Goal: Task Accomplishment & Management: Manage account settings

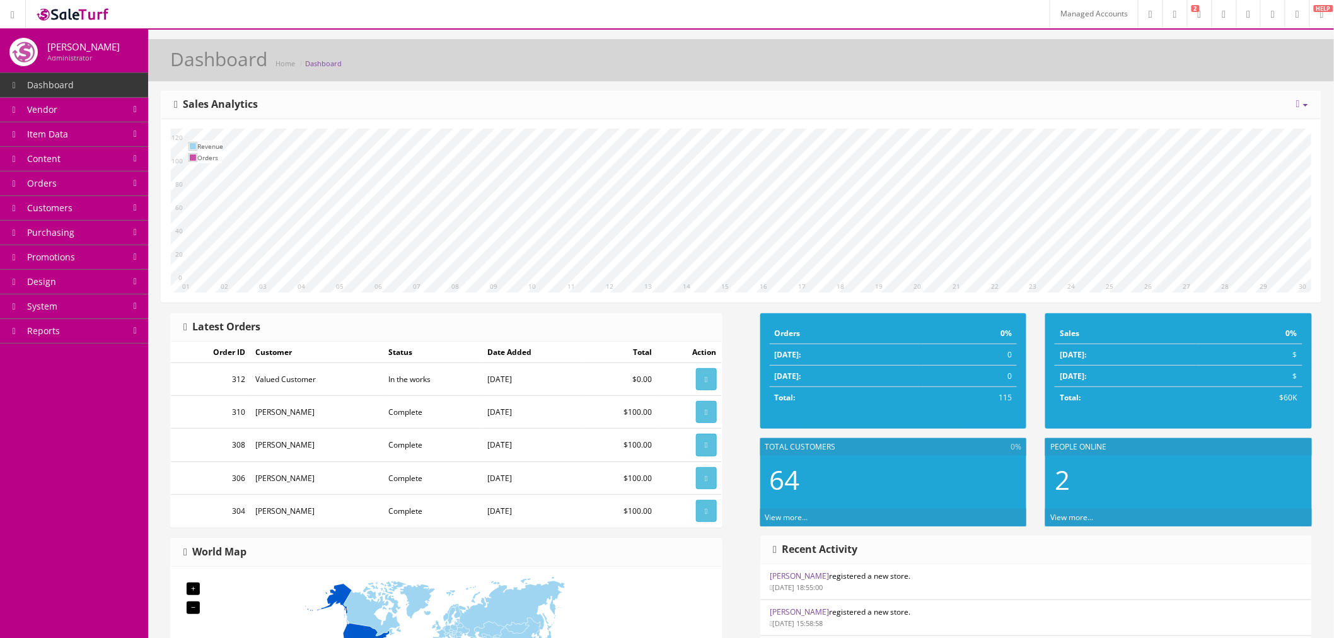
click at [1067, 10] on link "Managed Accounts" at bounding box center [1094, 14] width 88 height 28
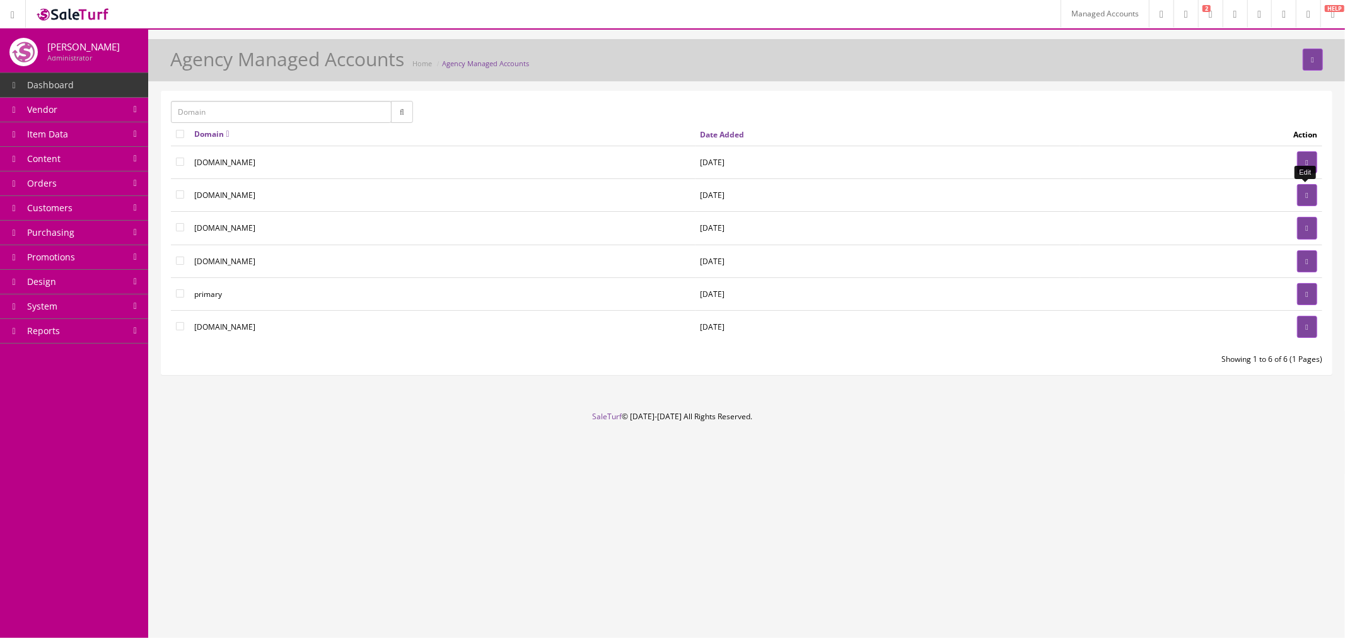
click at [1297, 199] on link at bounding box center [1307, 195] width 20 height 22
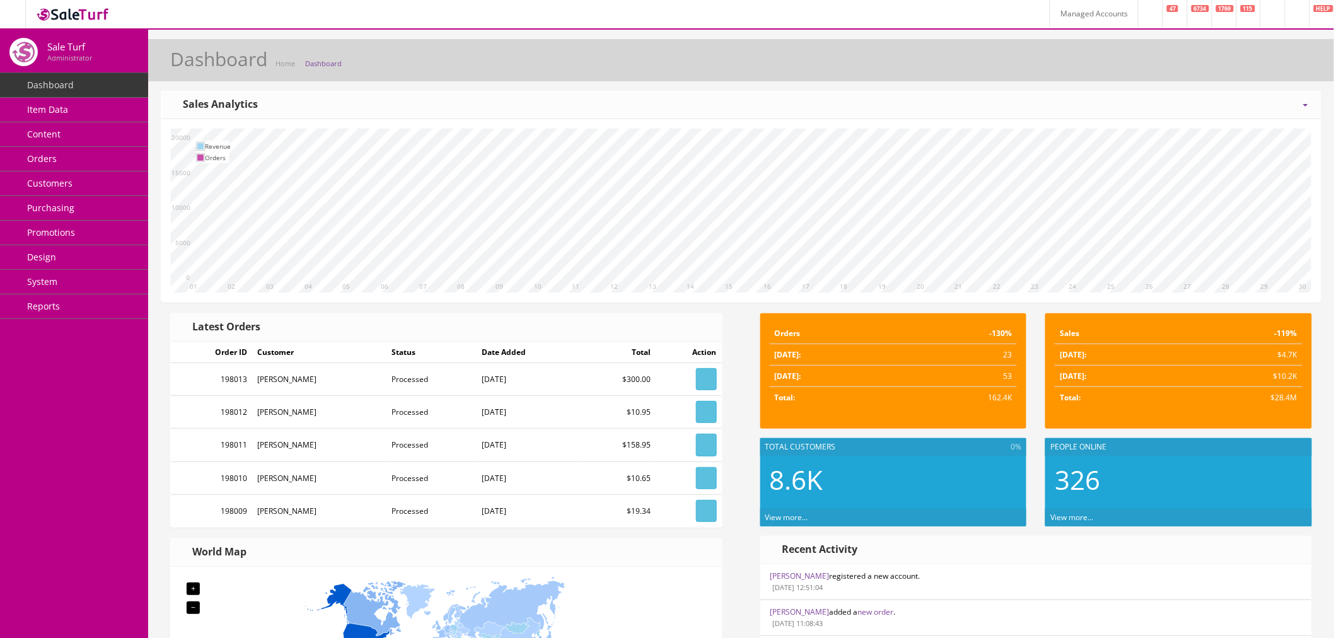
click at [1296, 13] on icon at bounding box center [1298, 15] width 4 height 8
click at [1272, 49] on link "Billing" at bounding box center [1246, 54] width 126 height 15
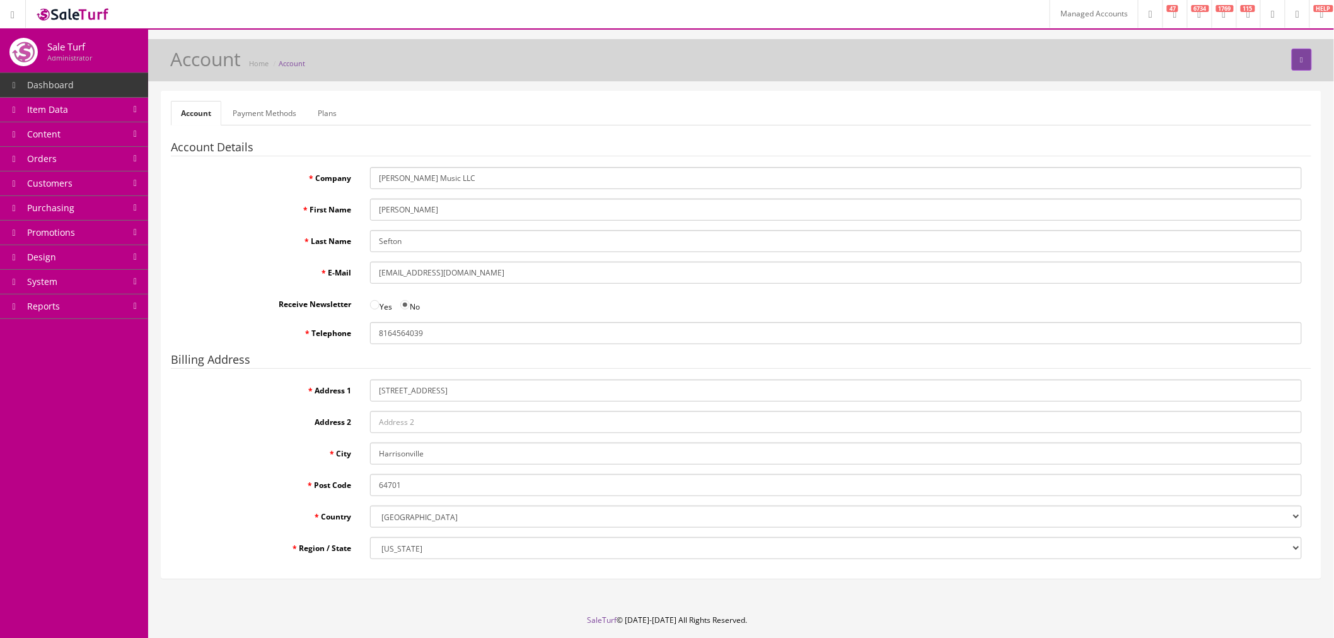
click at [231, 103] on link "Payment Methods" at bounding box center [265, 113] width 84 height 25
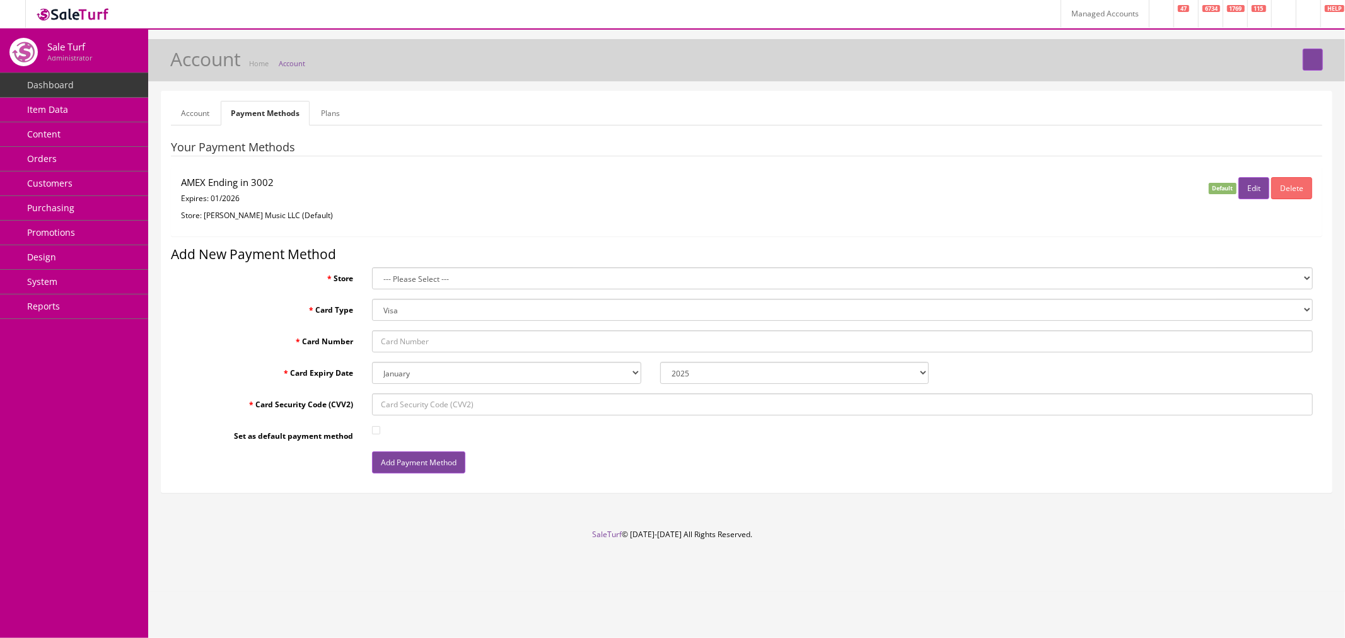
click at [349, 110] on link "Plans" at bounding box center [330, 113] width 39 height 25
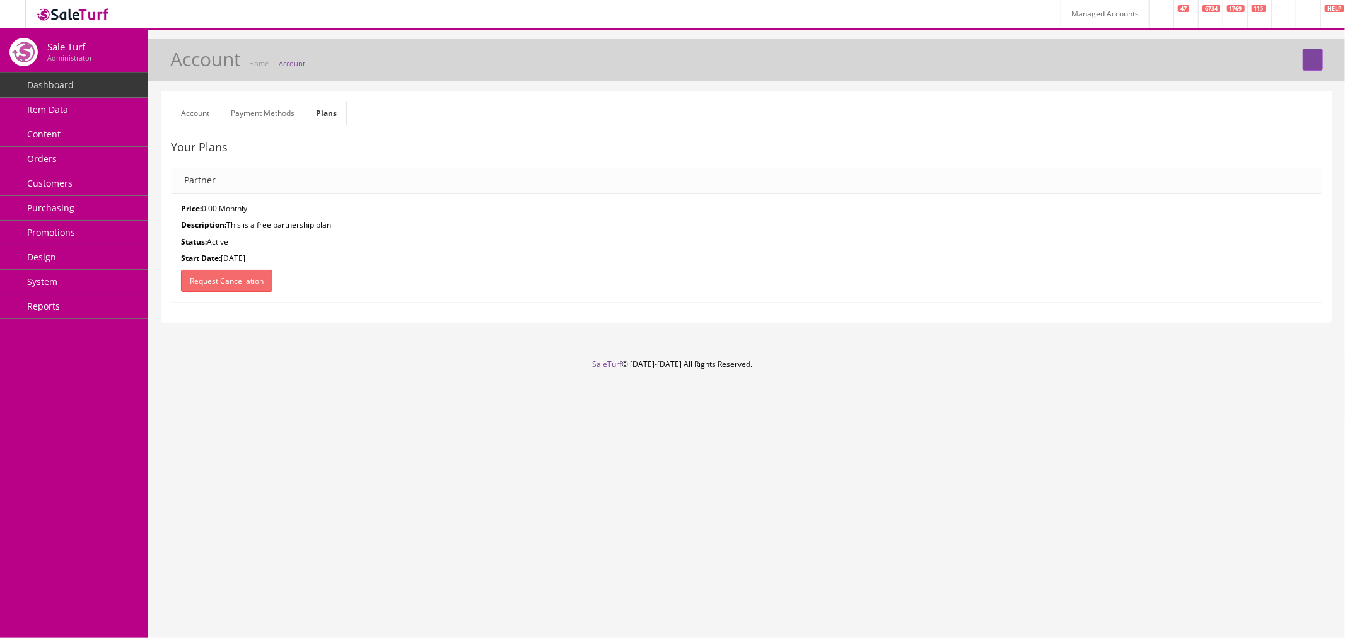
click at [183, 112] on link "Account" at bounding box center [195, 113] width 49 height 25
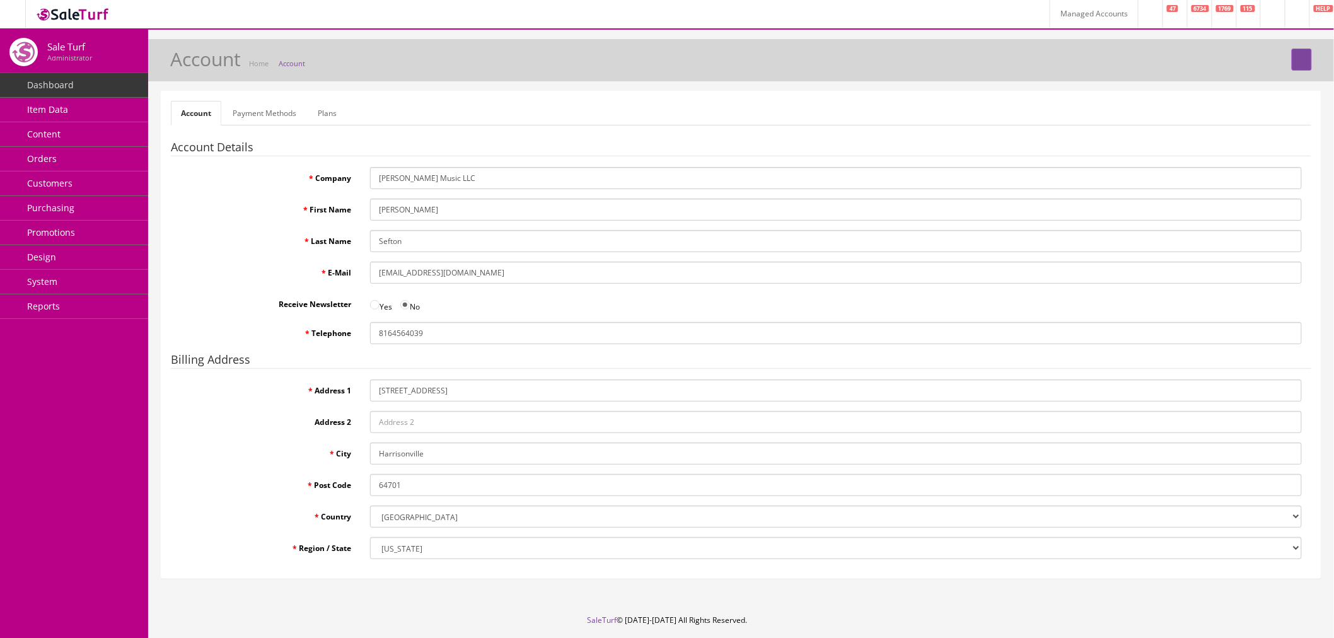
click at [328, 118] on link "Plans" at bounding box center [327, 113] width 39 height 25
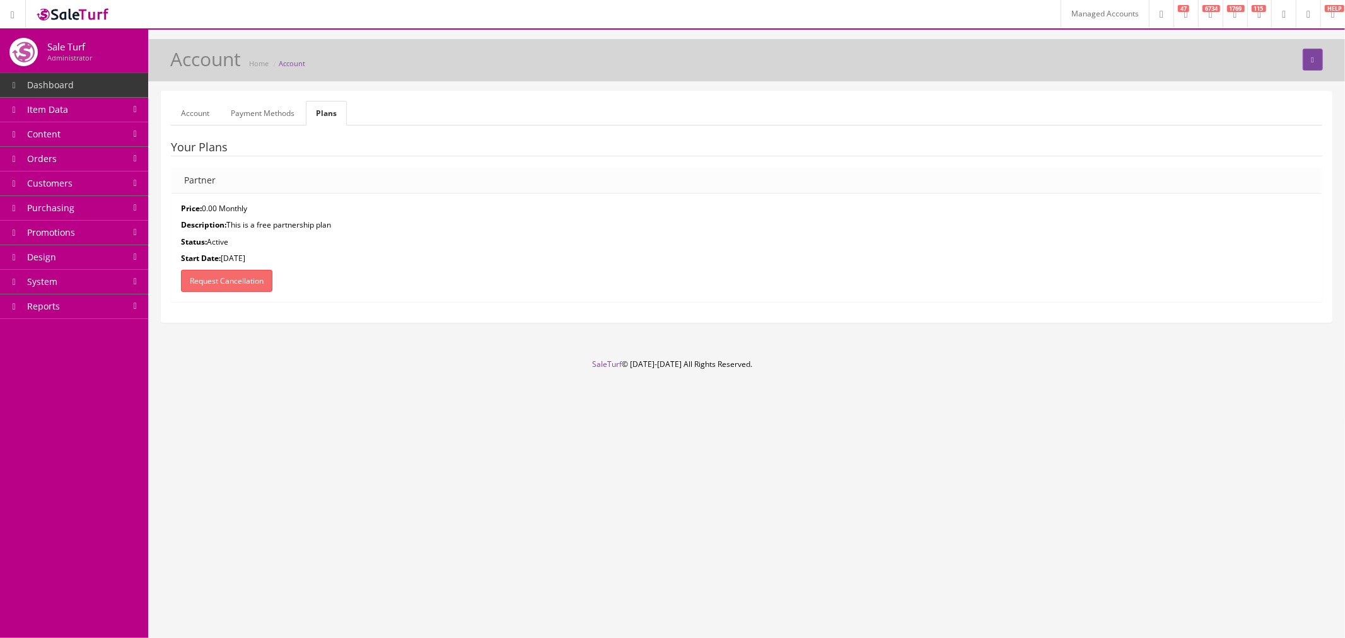
click at [184, 121] on link "Account" at bounding box center [195, 113] width 49 height 25
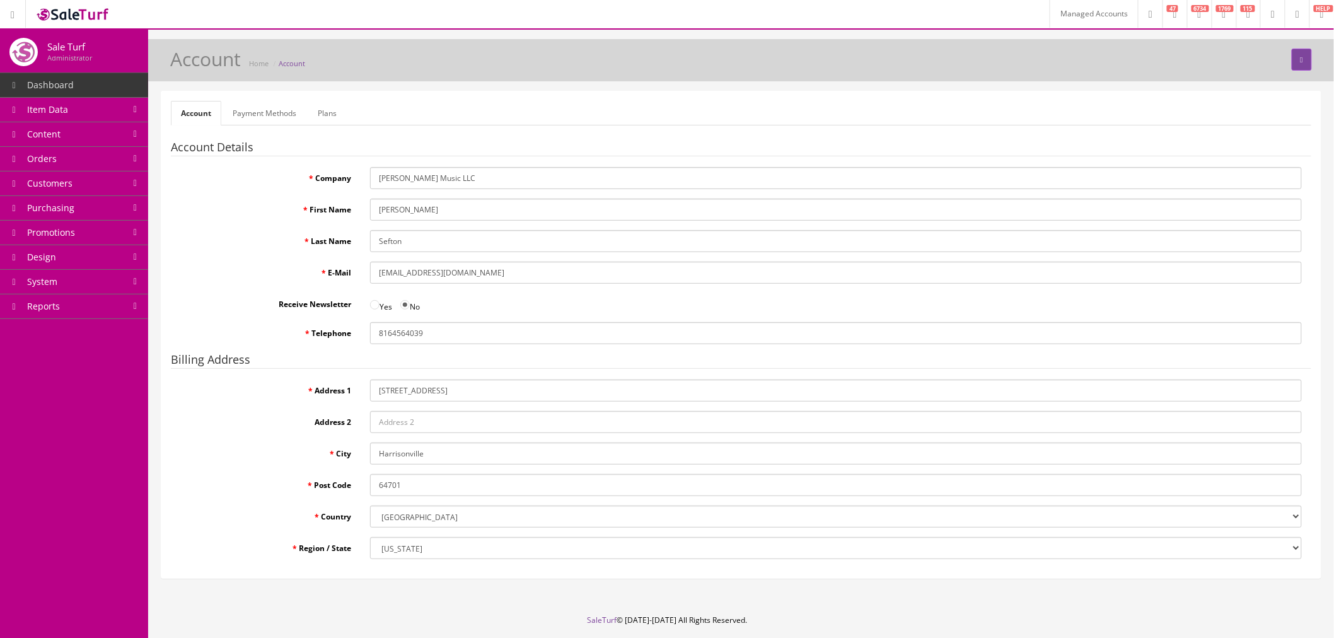
click at [325, 101] on link "Plans" at bounding box center [327, 113] width 39 height 25
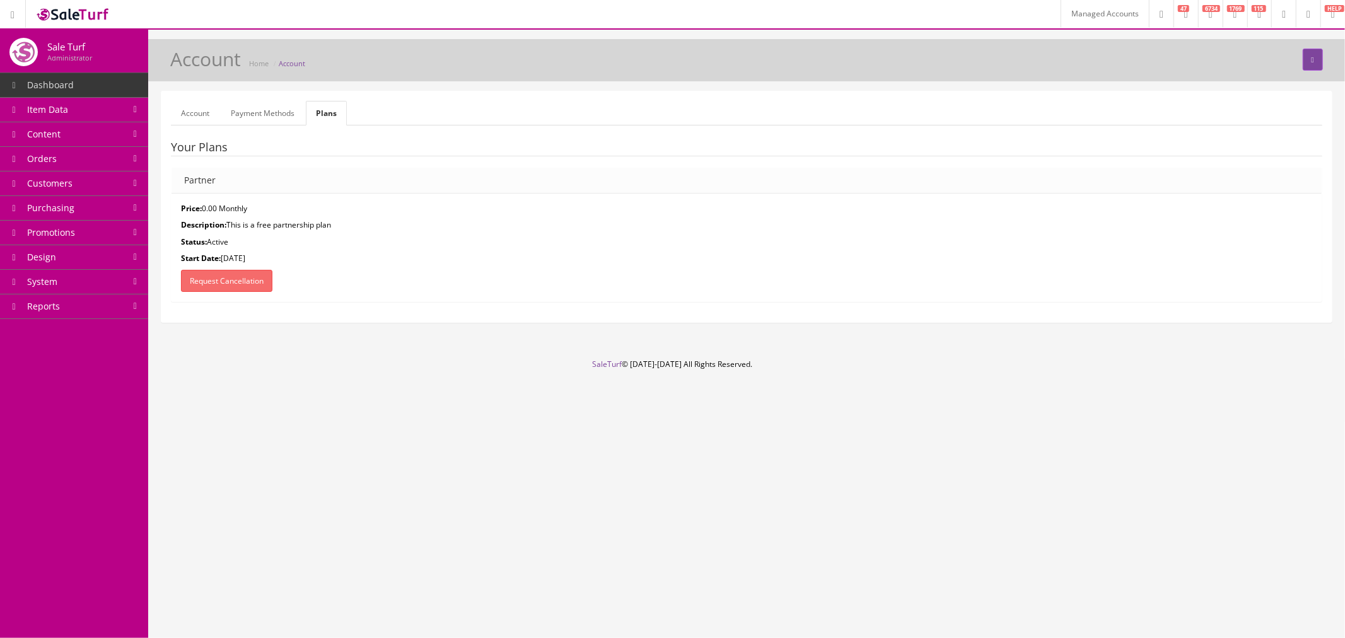
click at [277, 106] on link "Payment Methods" at bounding box center [263, 113] width 84 height 25
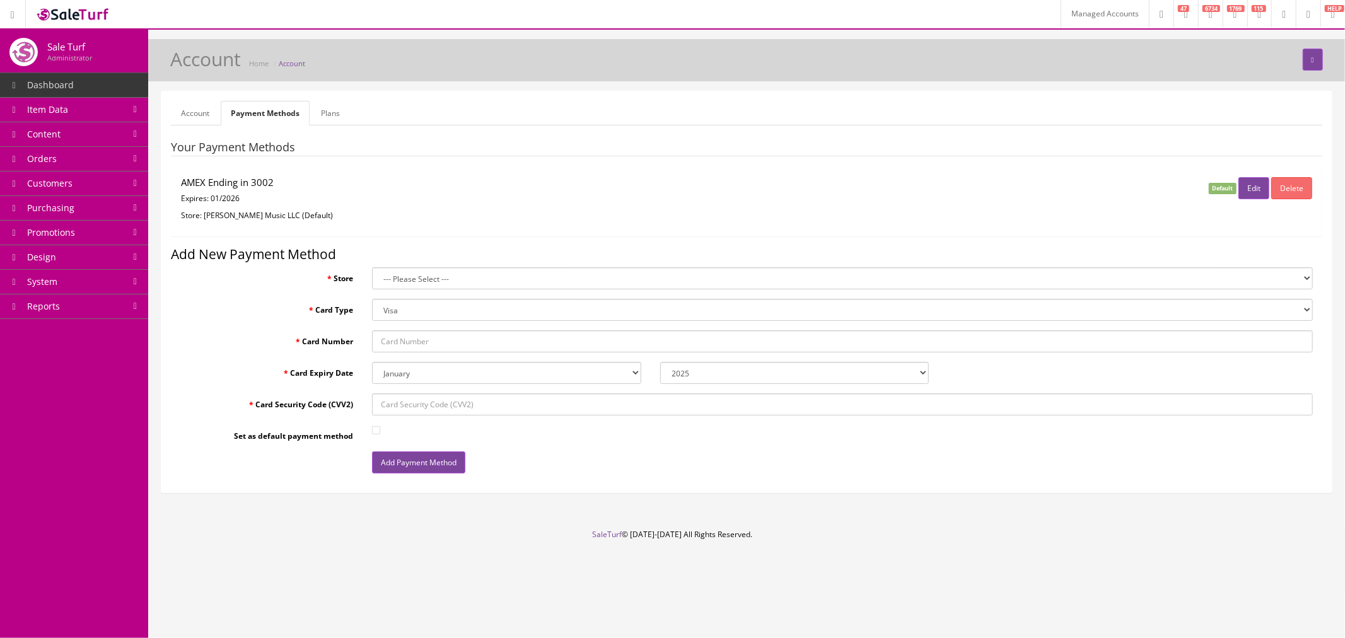
click at [196, 110] on link "Account" at bounding box center [195, 113] width 49 height 25
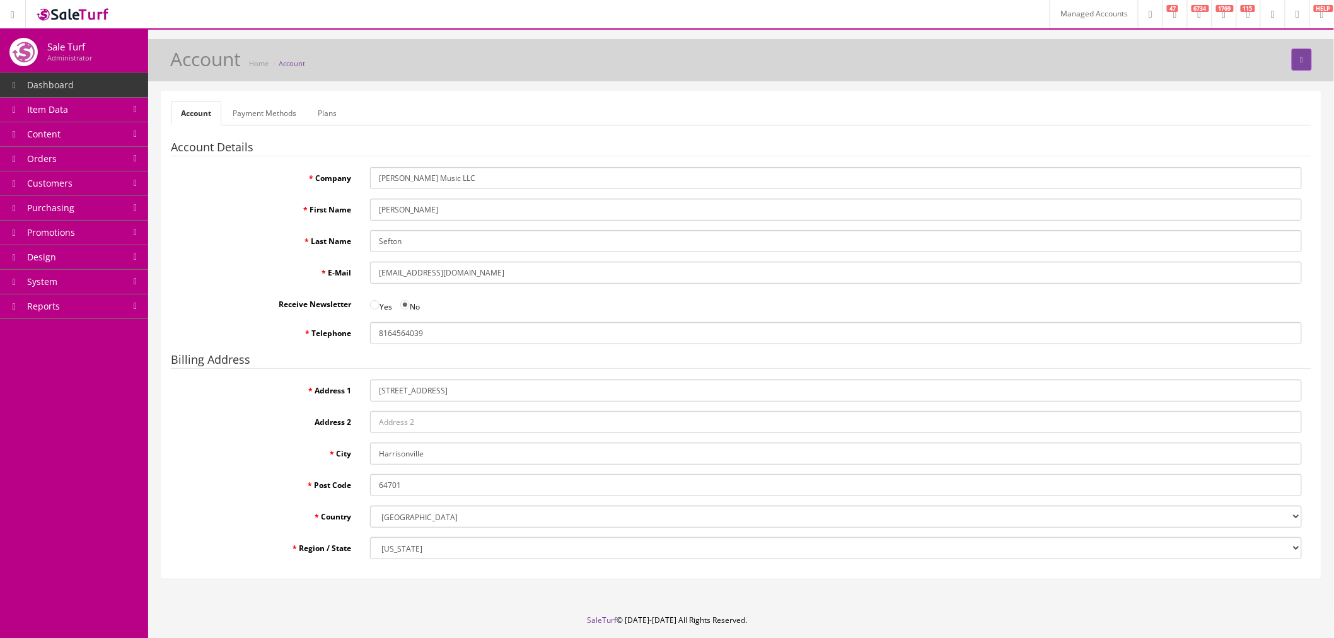
click at [245, 110] on link "Payment Methods" at bounding box center [265, 113] width 84 height 25
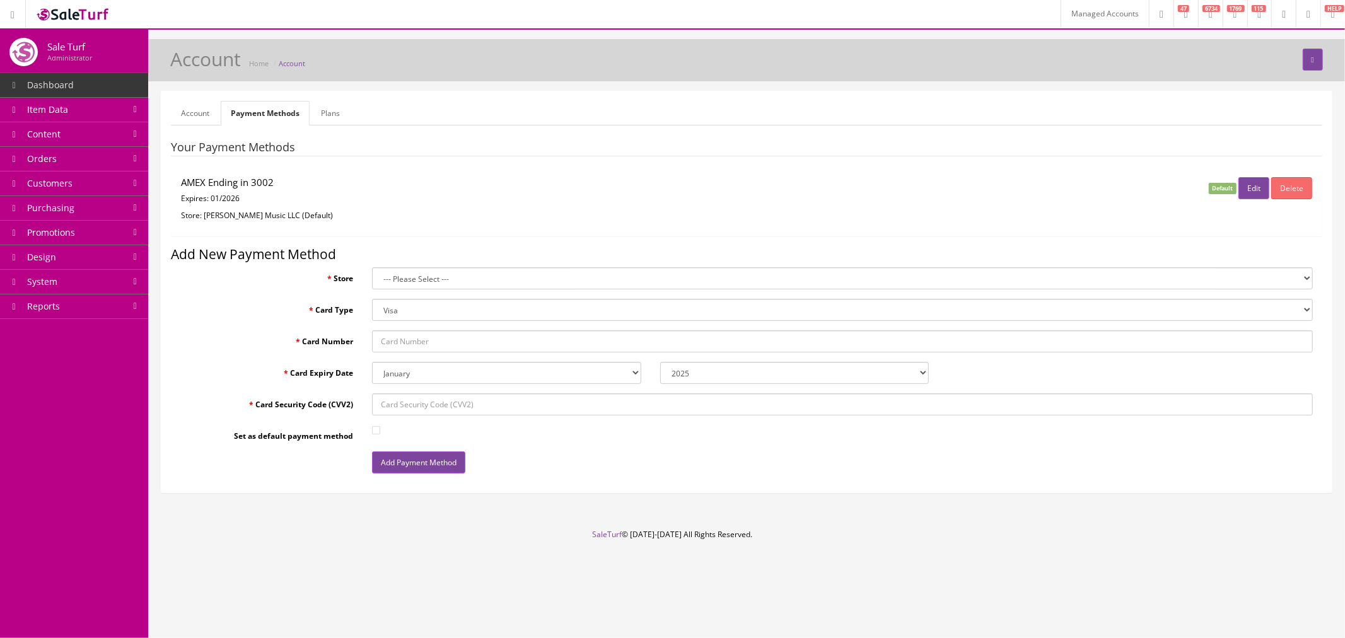
click at [316, 110] on link "Plans" at bounding box center [330, 113] width 39 height 25
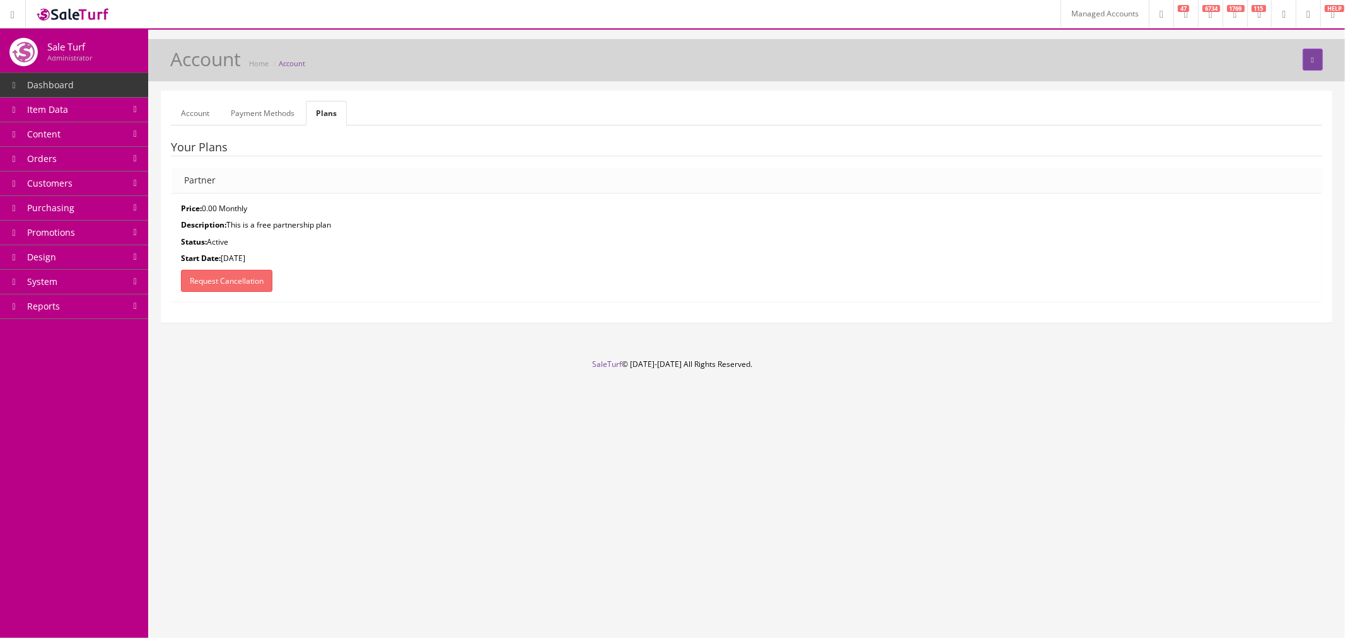
click at [255, 117] on link "Payment Methods" at bounding box center [263, 113] width 84 height 25
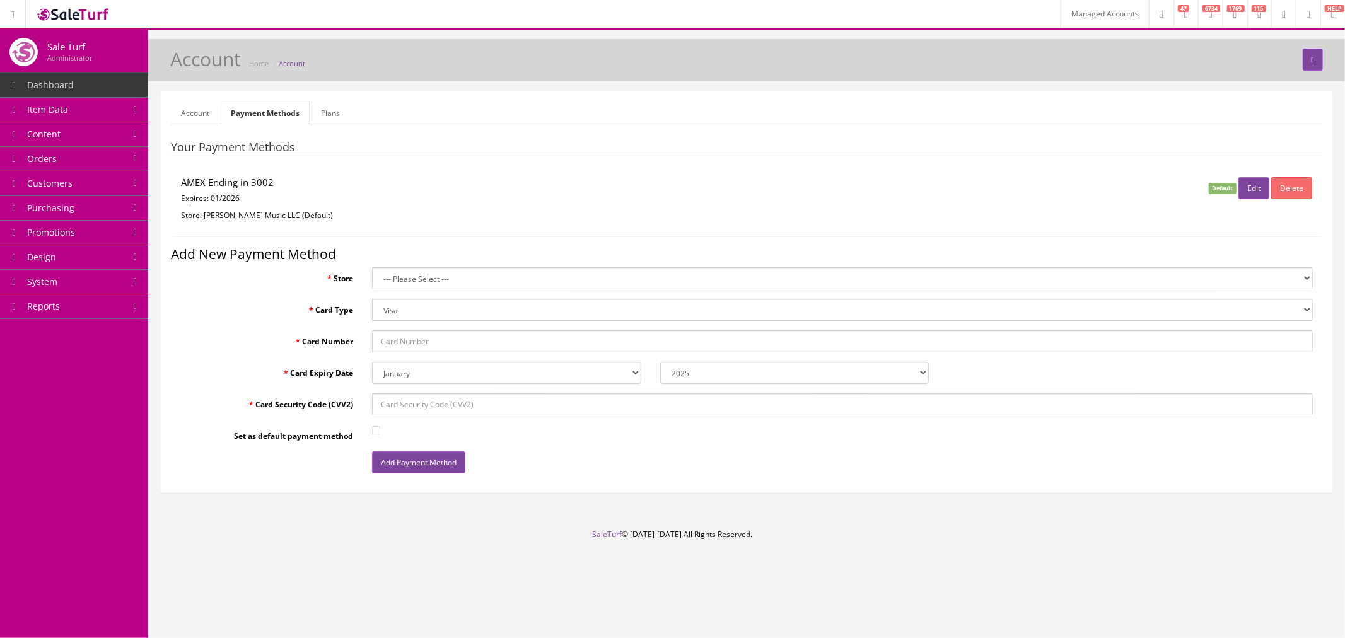
click at [192, 109] on link "Account" at bounding box center [195, 113] width 49 height 25
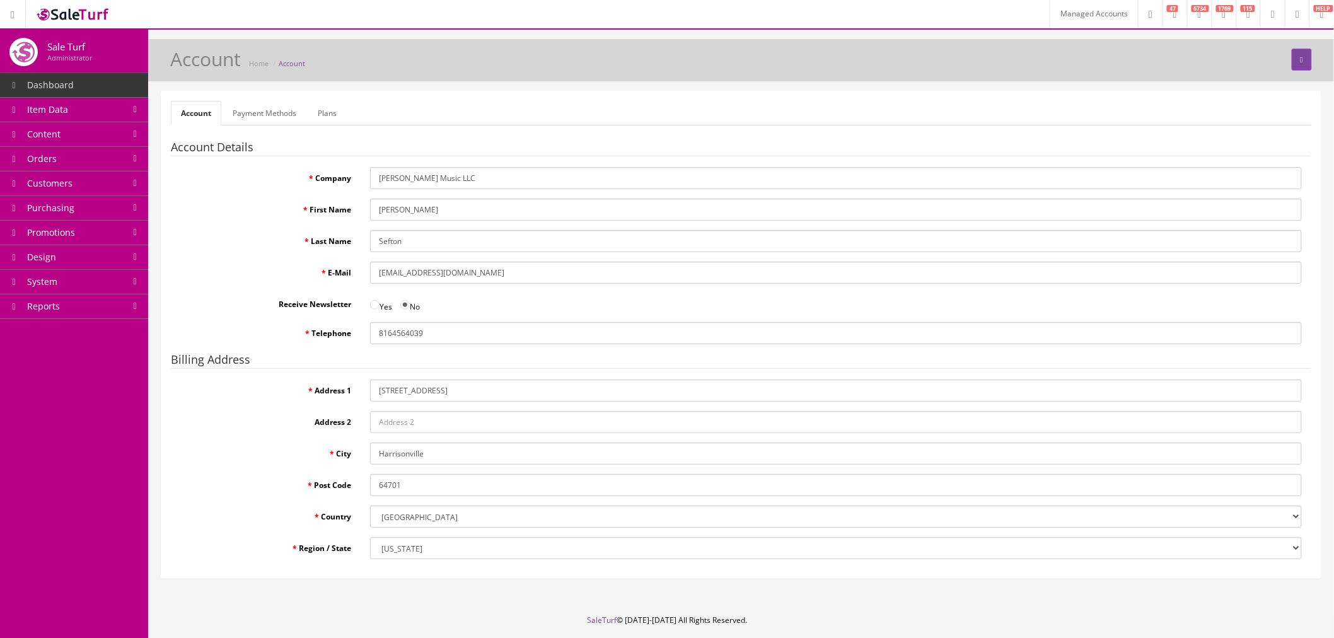
click at [312, 112] on link "Plans" at bounding box center [327, 113] width 39 height 25
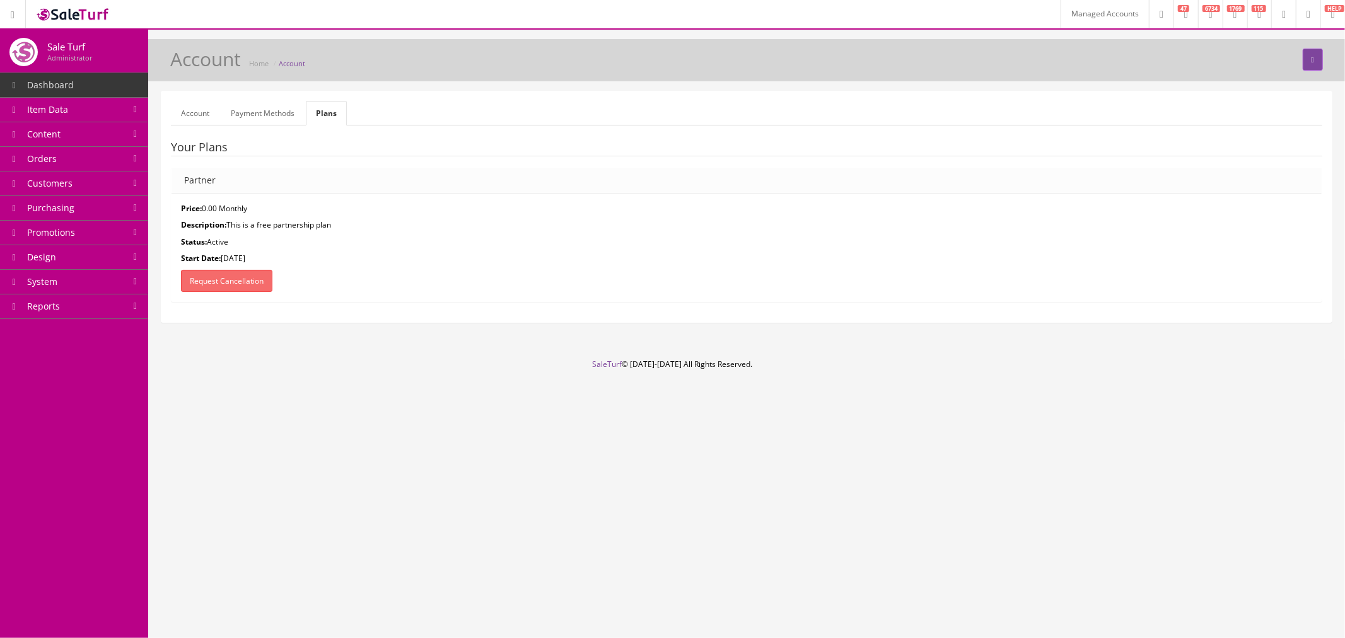
click at [267, 116] on link "Payment Methods" at bounding box center [263, 113] width 84 height 25
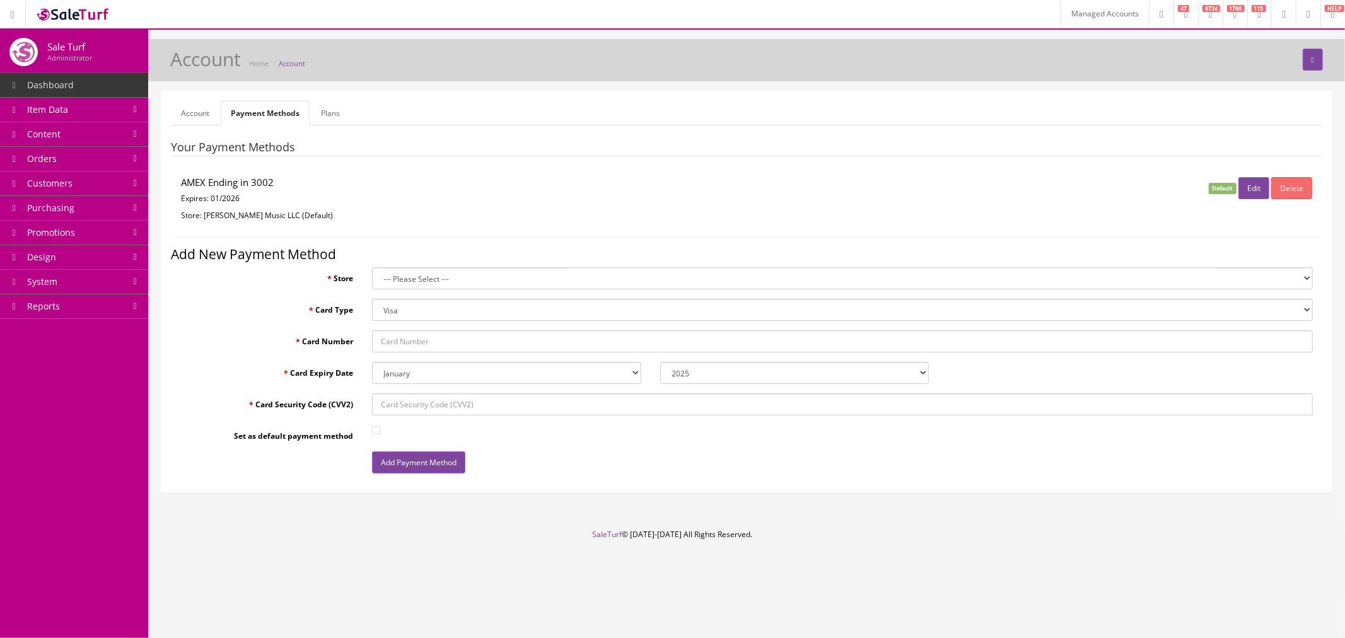
click at [203, 117] on link "Account" at bounding box center [195, 113] width 49 height 25
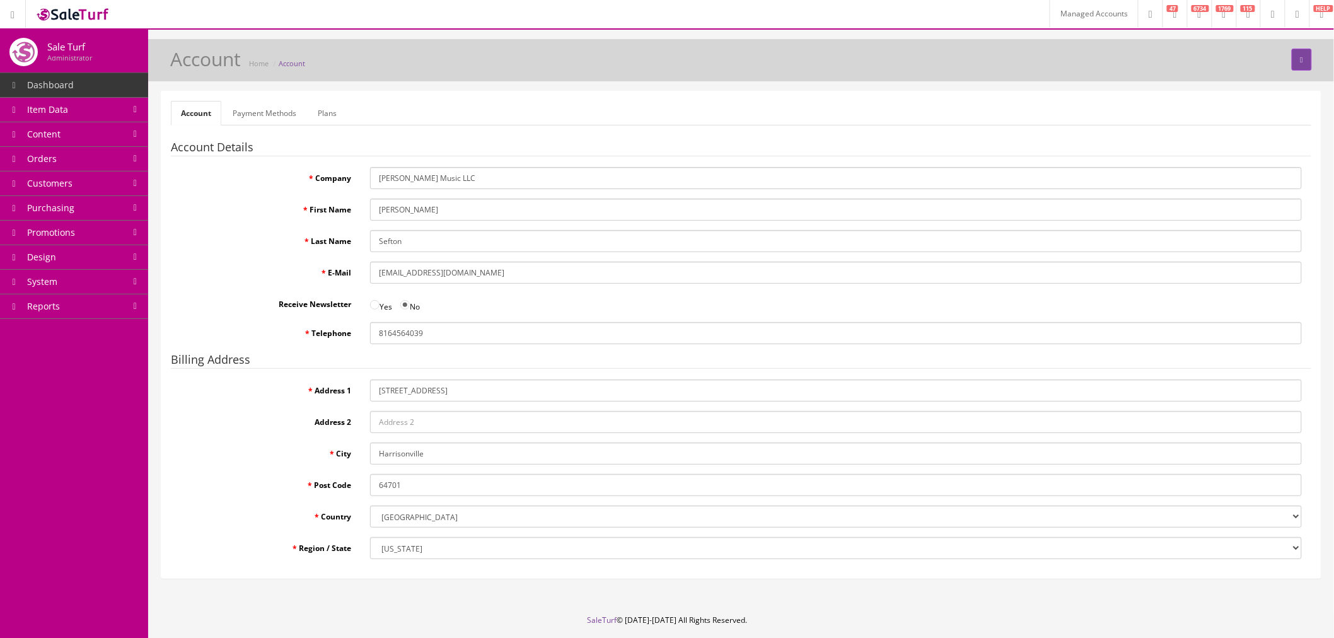
click at [311, 115] on link "Plans" at bounding box center [327, 113] width 39 height 25
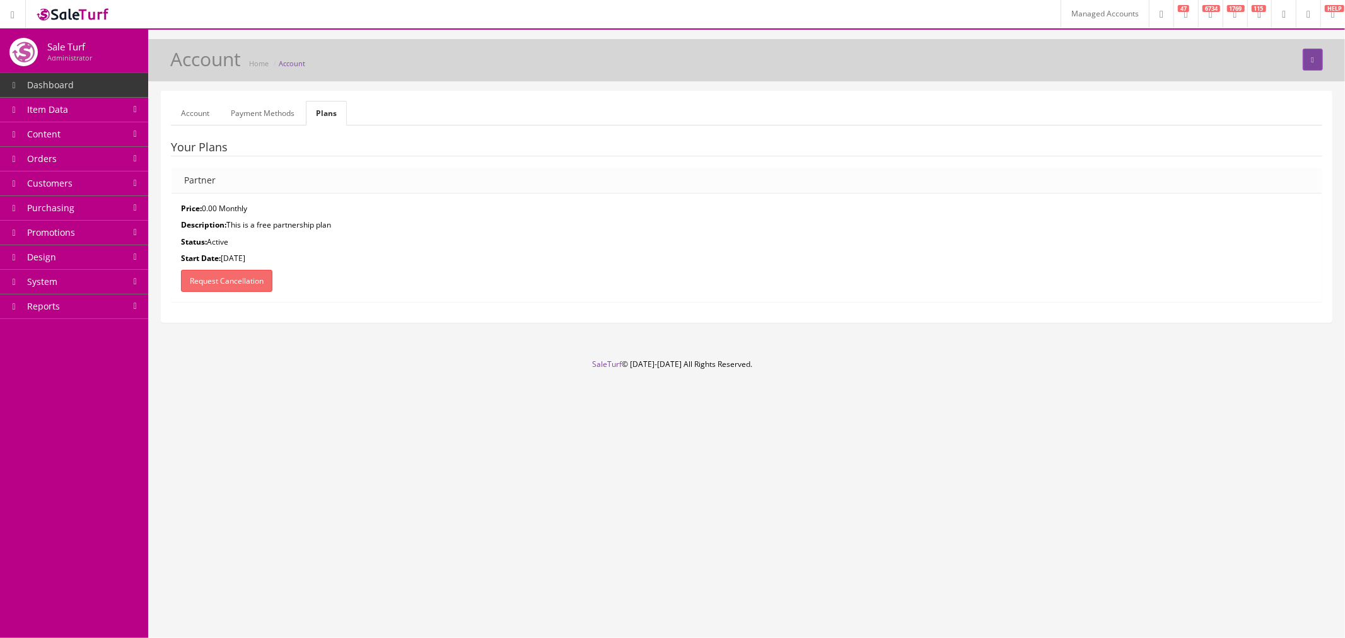
click at [1060, 18] on link "Managed Accounts" at bounding box center [1104, 14] width 88 height 28
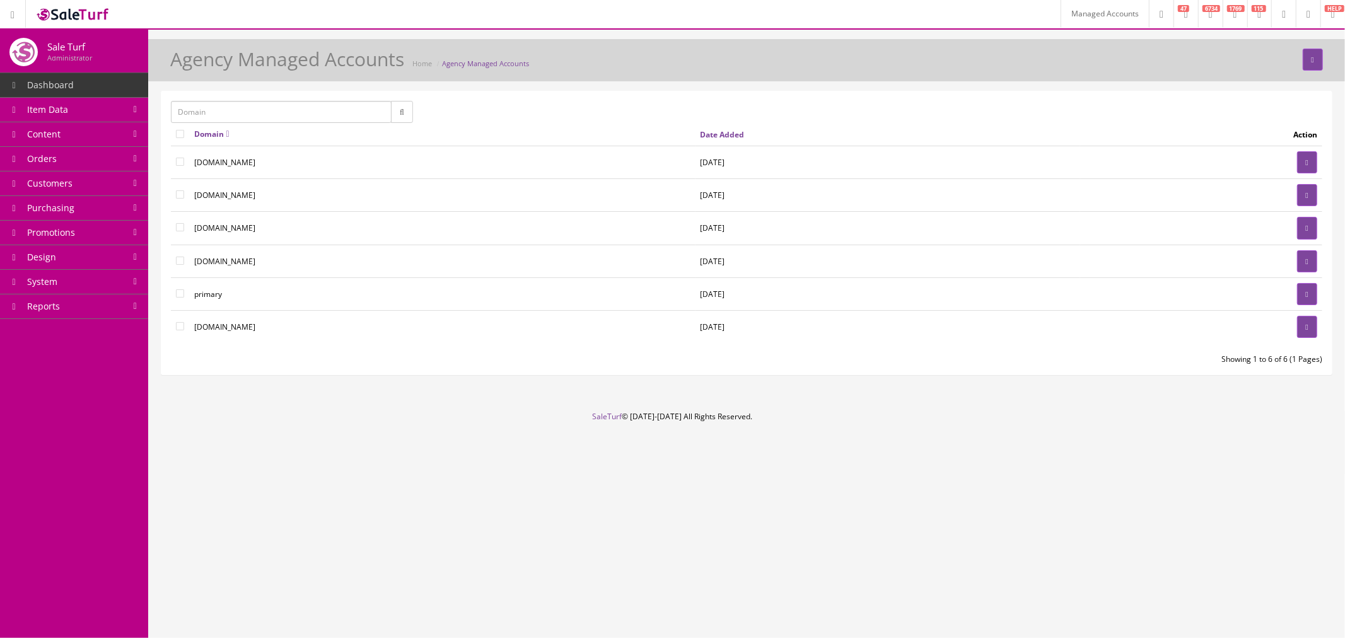
click at [125, 139] on link "Content" at bounding box center [74, 134] width 148 height 25
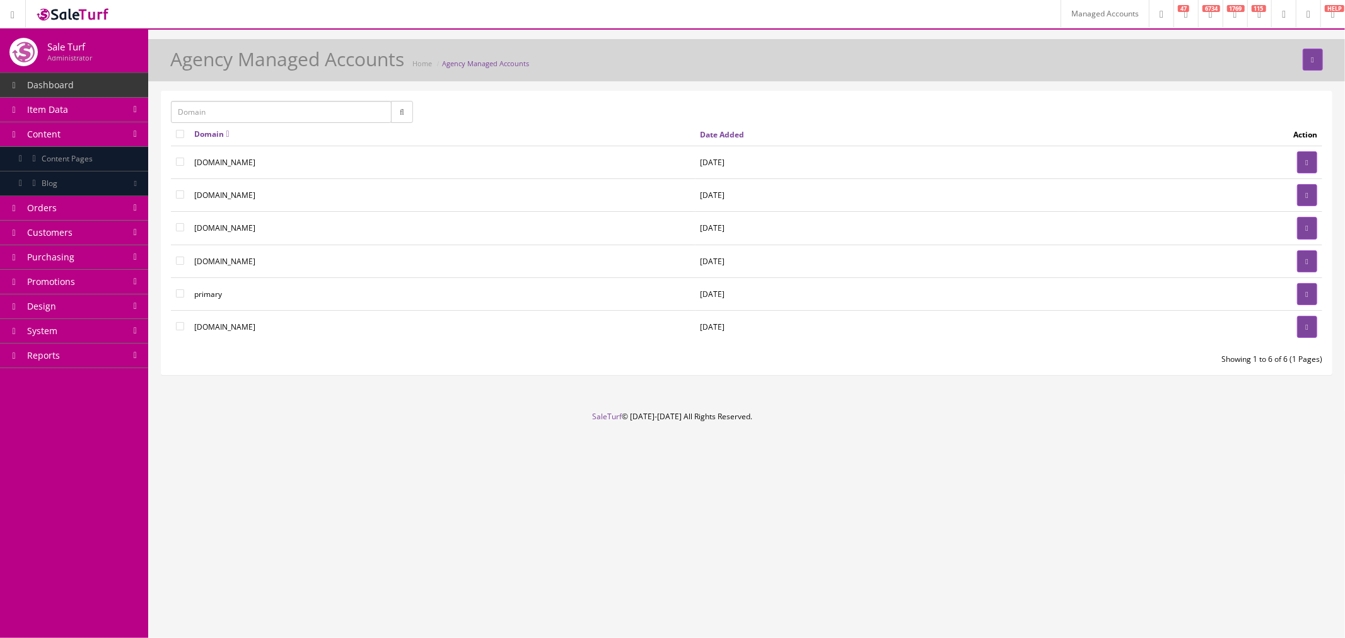
click at [126, 105] on link "Item Data" at bounding box center [74, 110] width 148 height 25
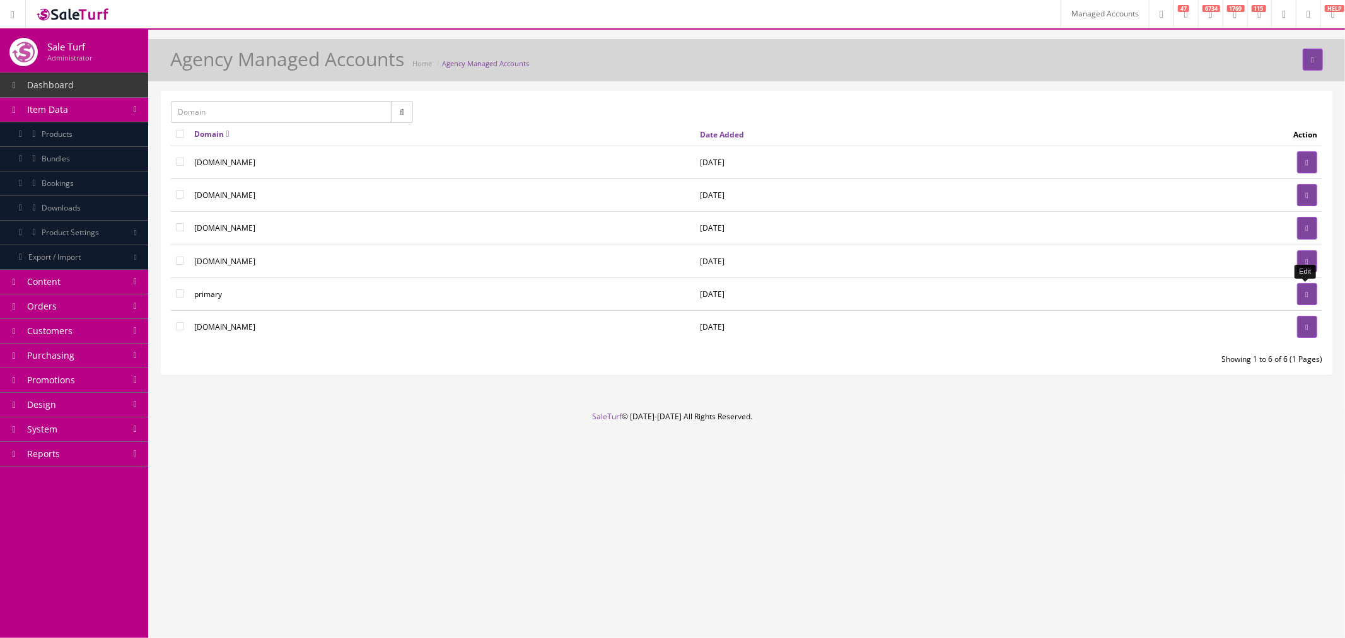
click at [1307, 294] on icon at bounding box center [1307, 295] width 3 height 8
